Goal: Task Accomplishment & Management: Use online tool/utility

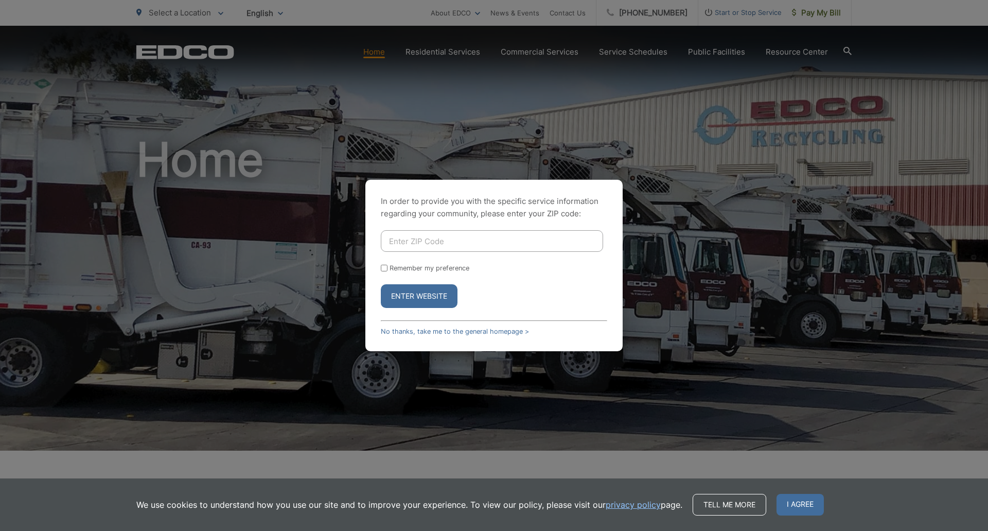
click at [468, 238] on input "Enter ZIP Code" at bounding box center [492, 241] width 222 height 22
type input "5"
type input "92123"
click at [381, 284] on button "Enter Website" at bounding box center [419, 296] width 77 height 24
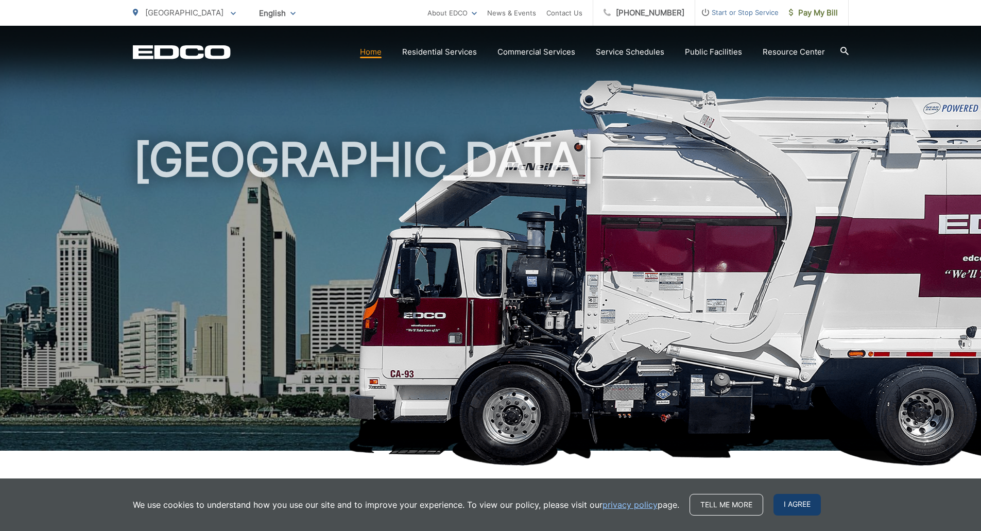
click at [786, 502] on span "I agree" at bounding box center [796, 505] width 47 height 22
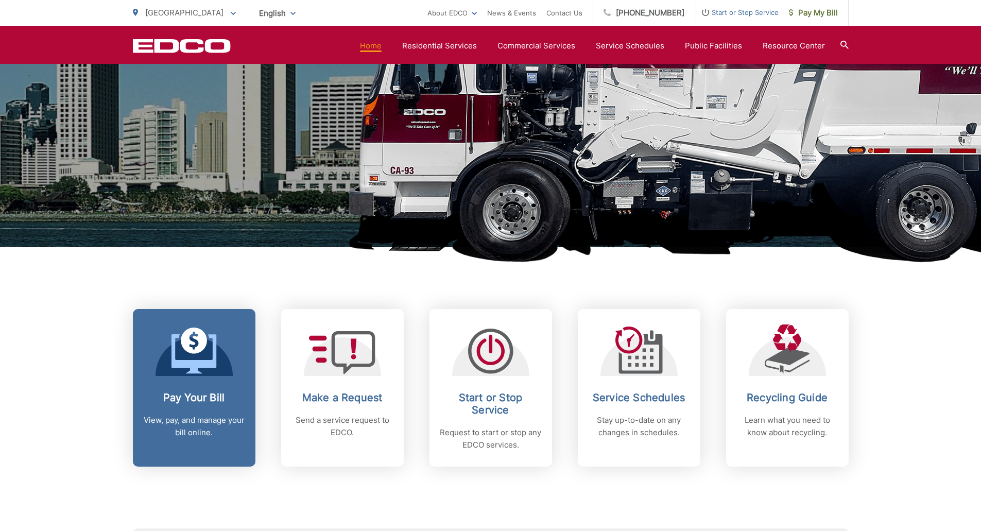
scroll to position [206, 0]
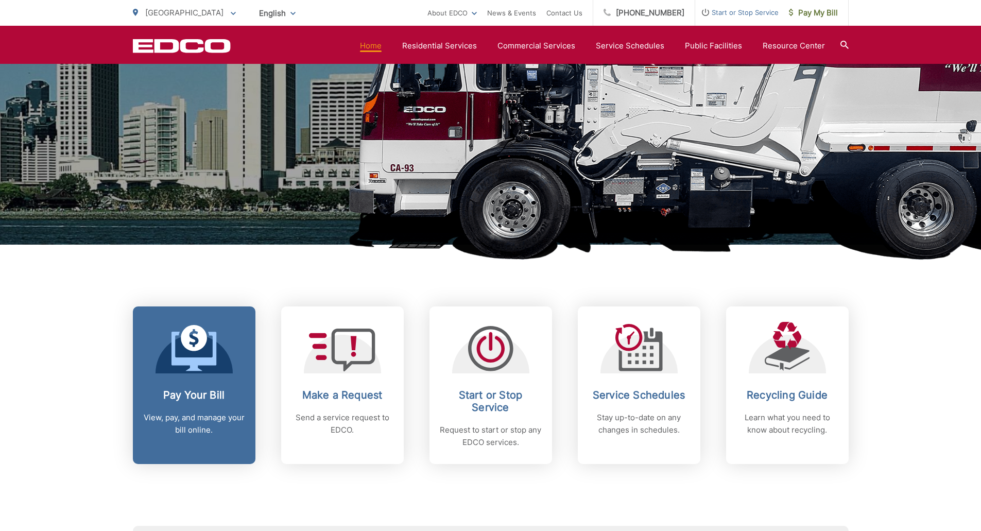
click at [182, 396] on h2 "Pay Your Bill" at bounding box center [194, 395] width 102 height 12
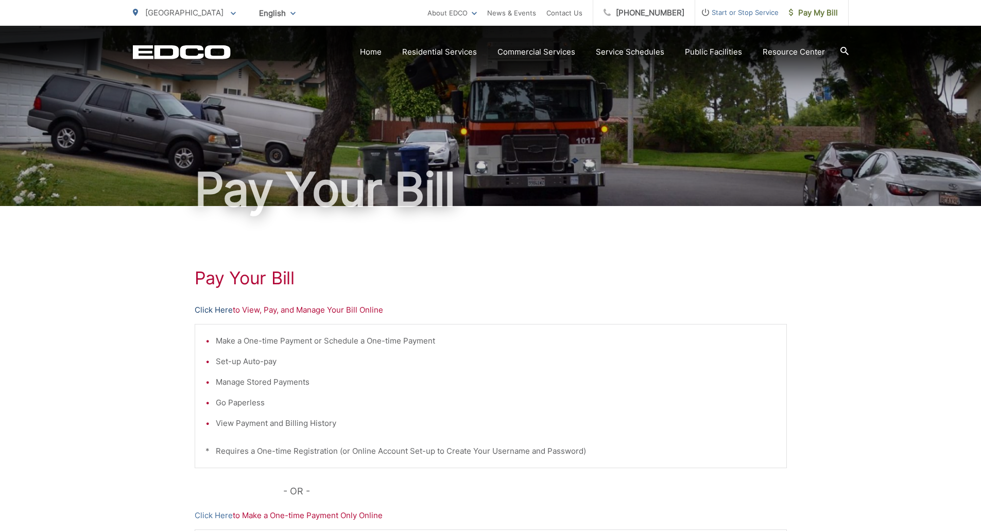
click at [221, 309] on link "Click Here" at bounding box center [214, 310] width 38 height 12
